Goal: Task Accomplishment & Management: Manage account settings

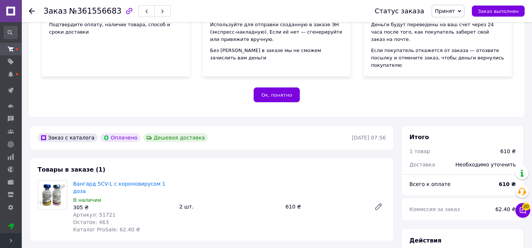
scroll to position [100, 0]
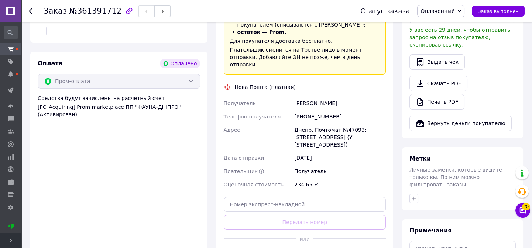
scroll to position [436, 0]
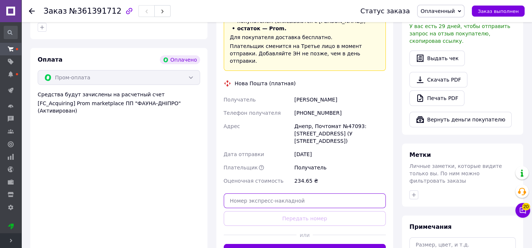
paste input "20451246370493"
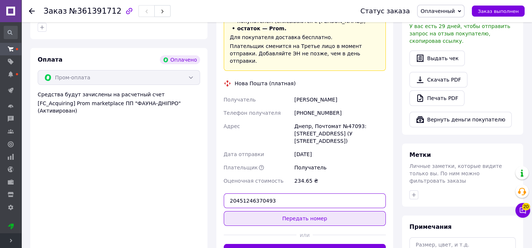
type input "20451246370493"
click at [288, 211] on button "Передать номер" at bounding box center [305, 218] width 162 height 15
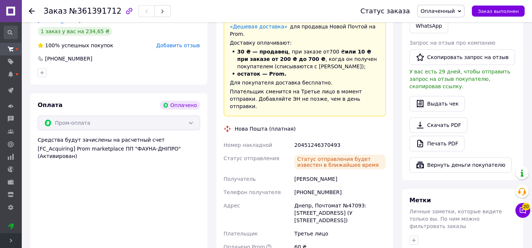
scroll to position [391, 0]
